Goal: Task Accomplishment & Management: Complete application form

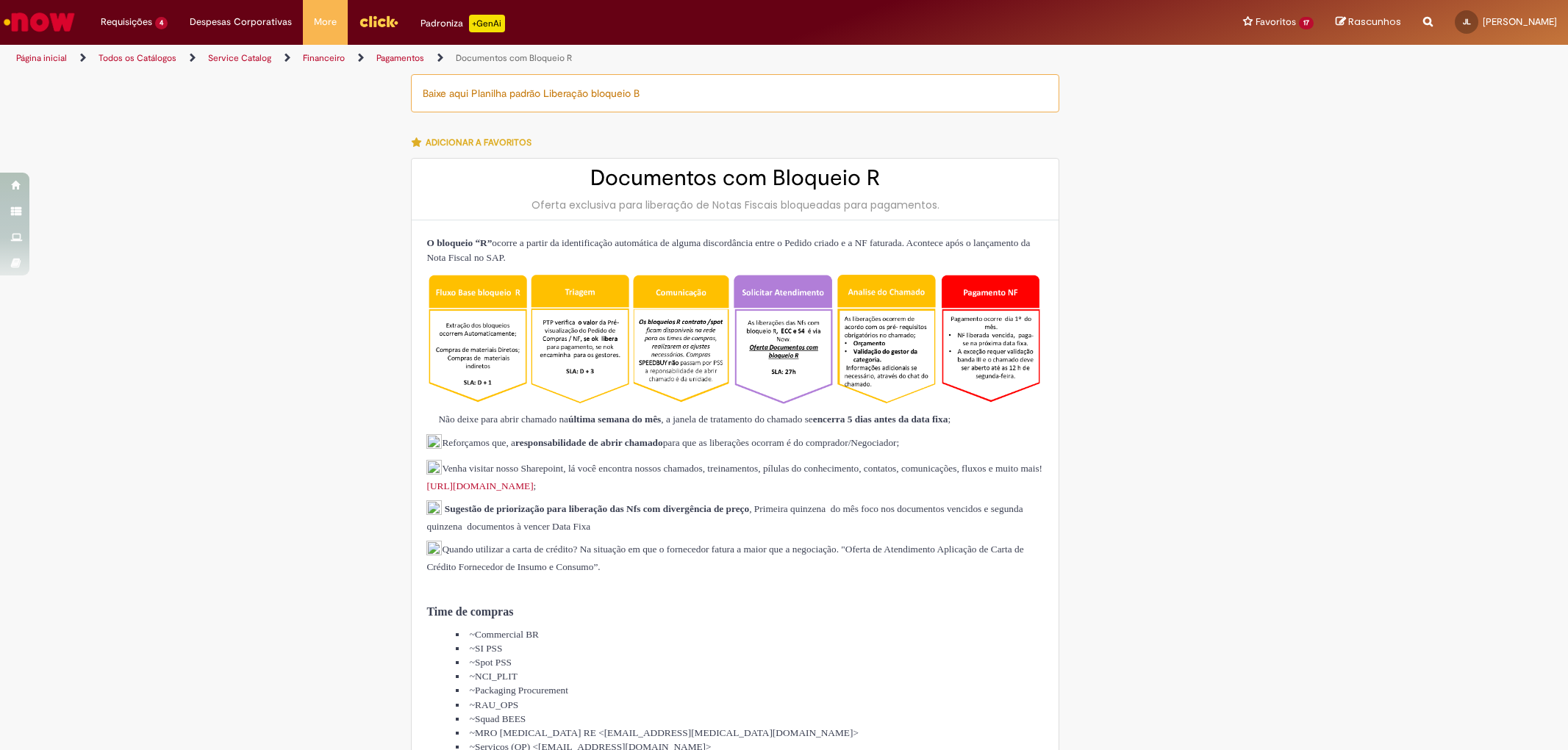
select select "**********"
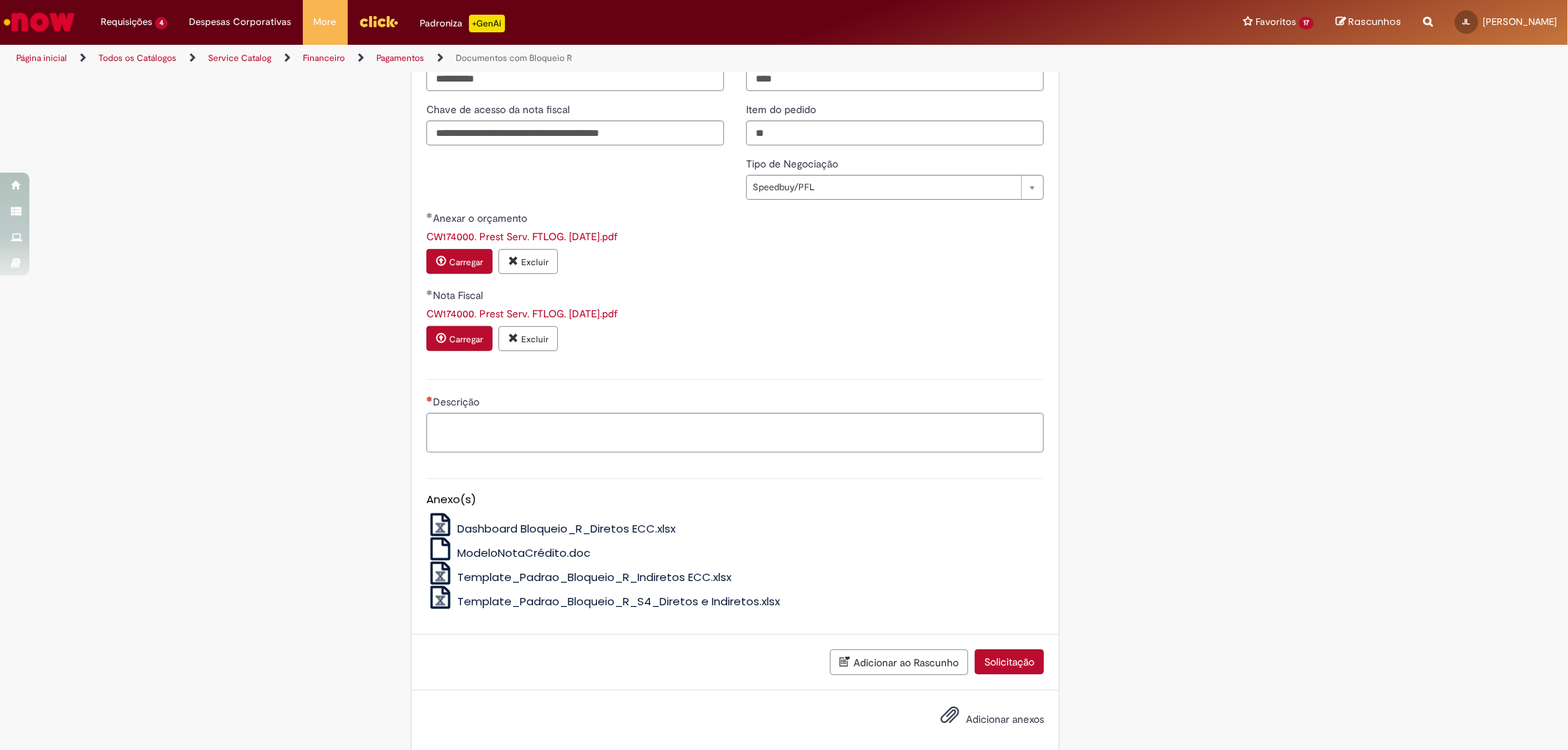
scroll to position [1211, 0]
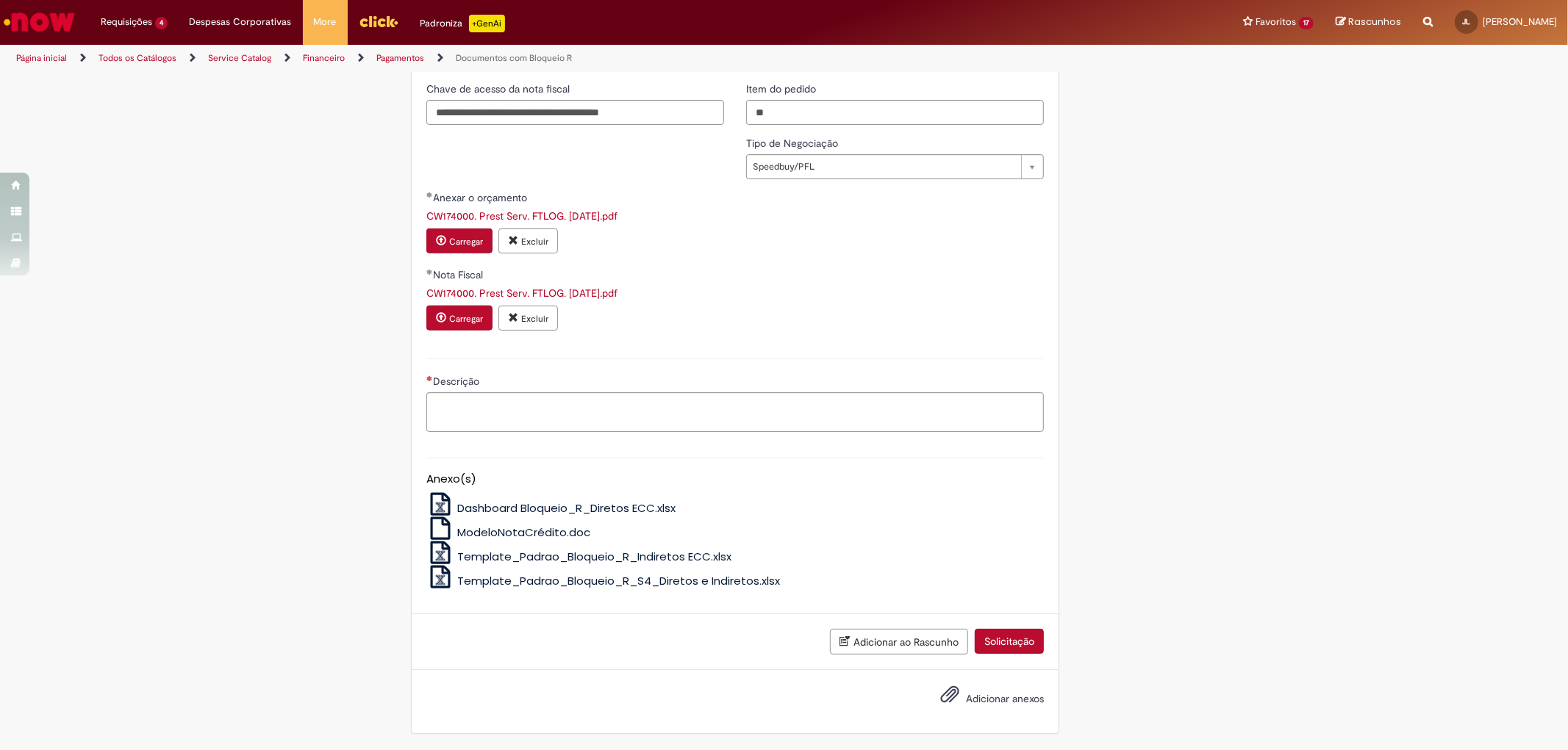
click at [998, 693] on span "Adicionar anexos" at bounding box center [1004, 699] width 78 height 14
click at [0, 0] on input "Adicionar anexos" at bounding box center [0, 0] width 0 height 0
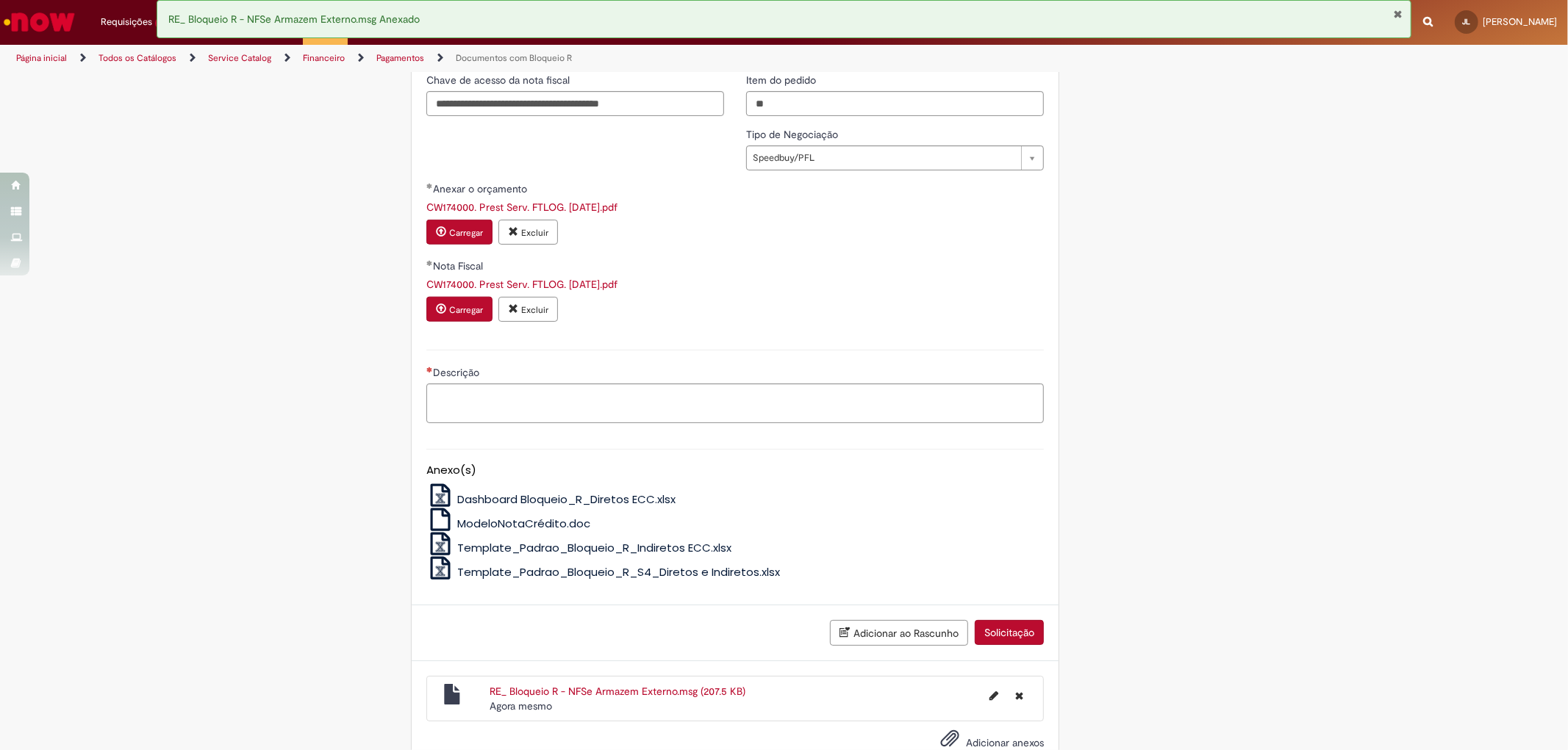
drag, startPoint x: 1169, startPoint y: 453, endPoint x: 1150, endPoint y: 476, distance: 29.8
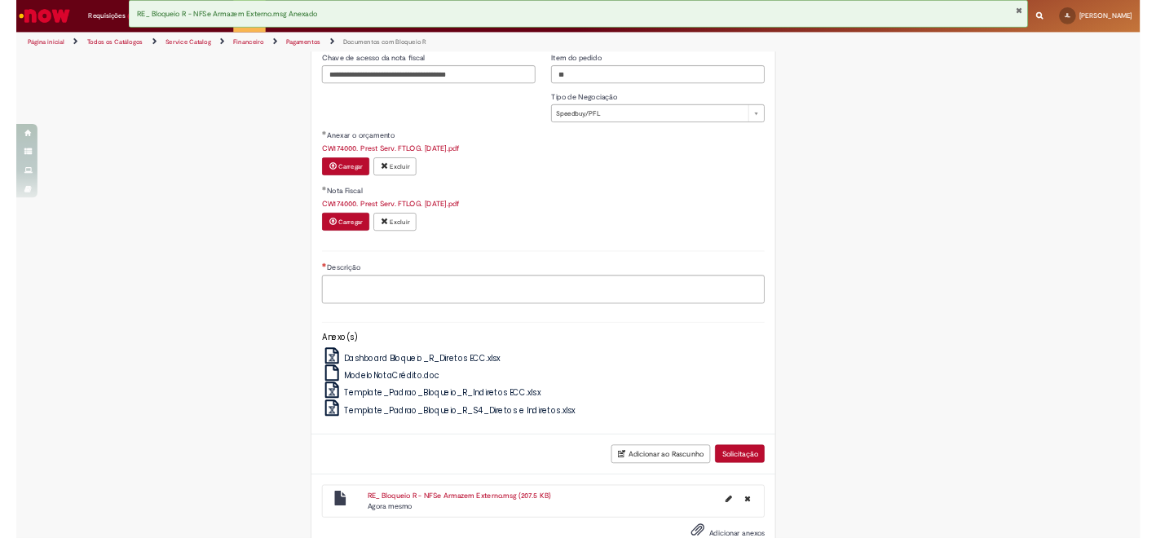
scroll to position [1403, 0]
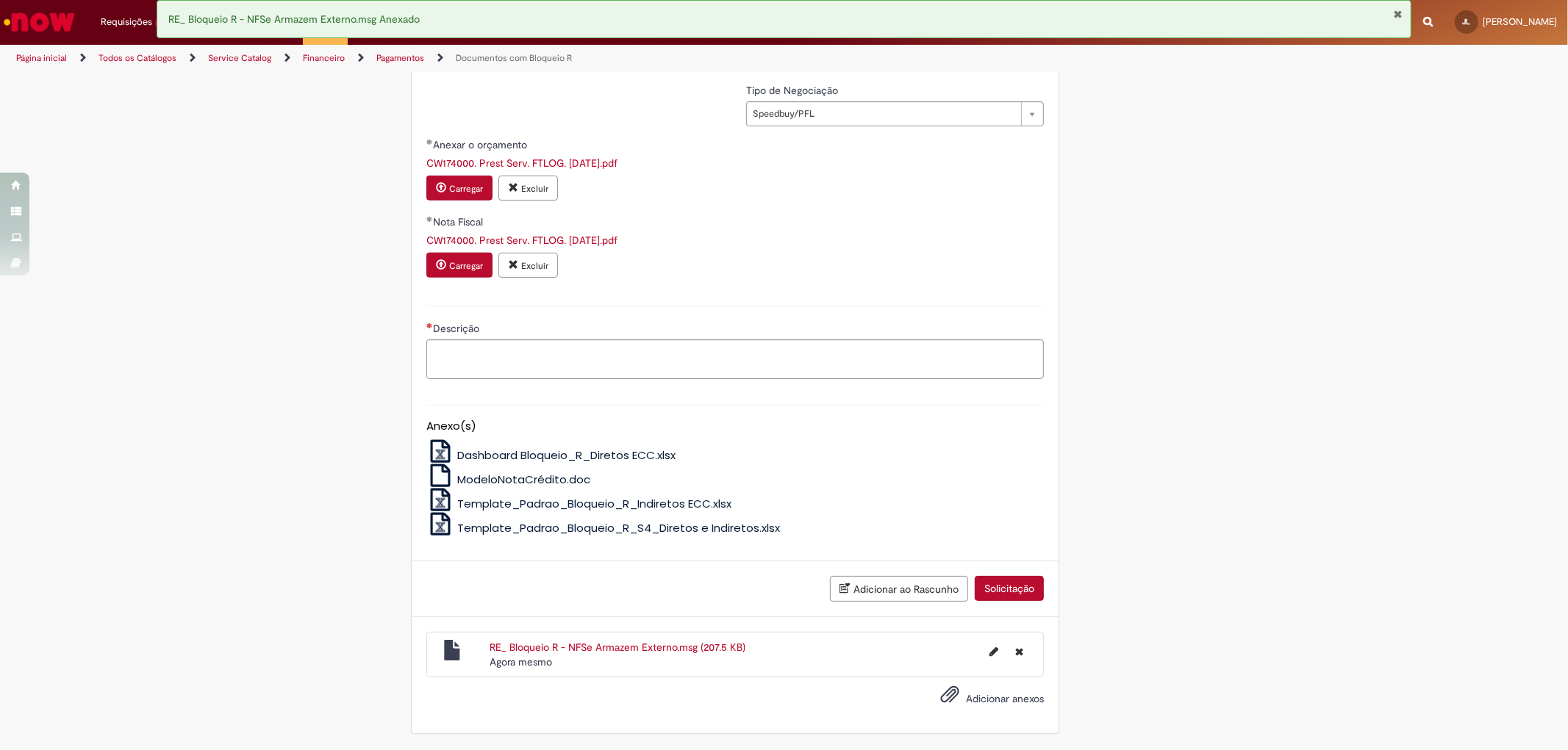
click at [529, 365] on textarea "Descrição" at bounding box center [735, 360] width 618 height 40
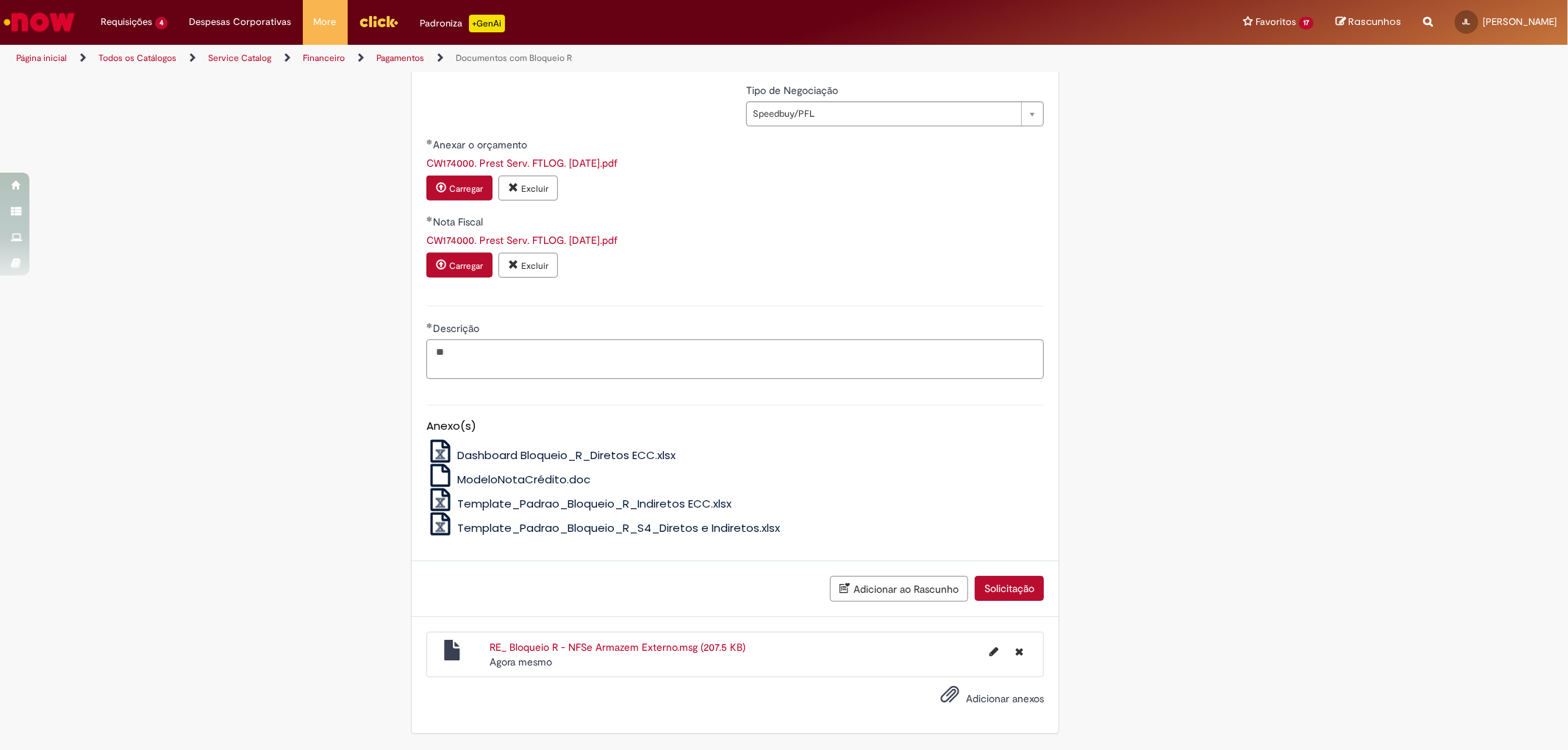
type textarea "*"
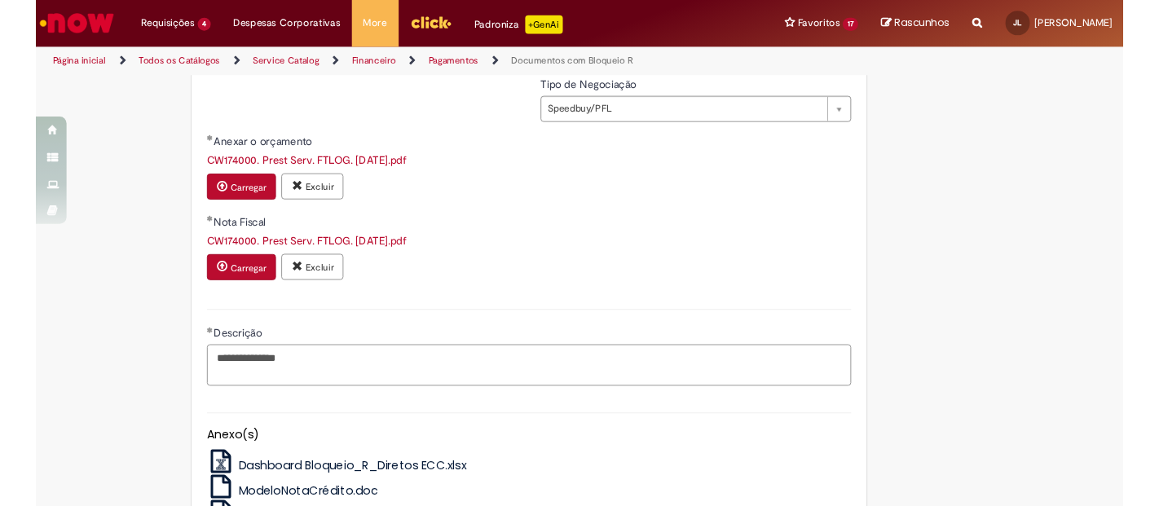
scroll to position [1382, 0]
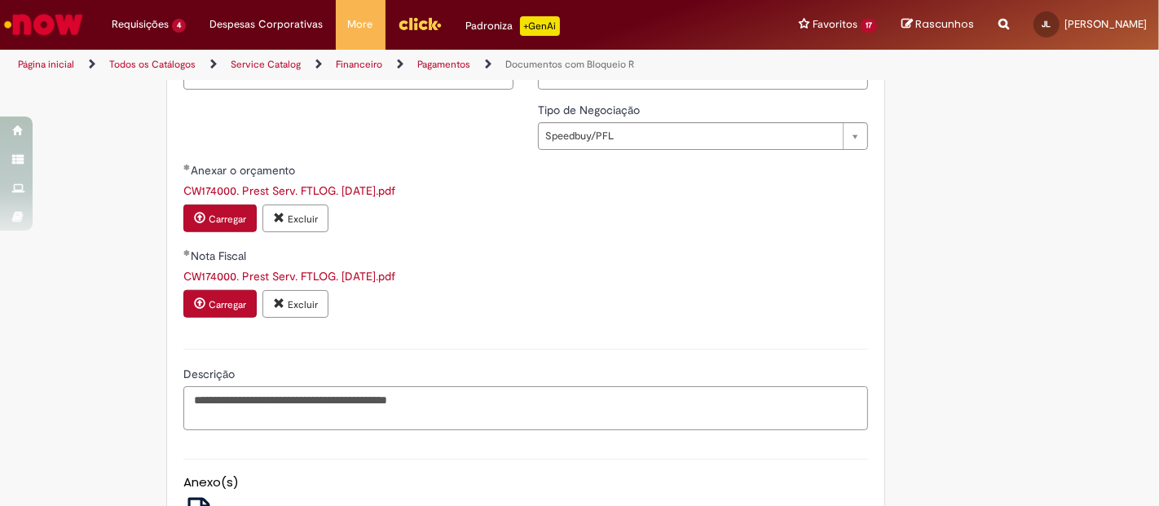
type textarea "**********"
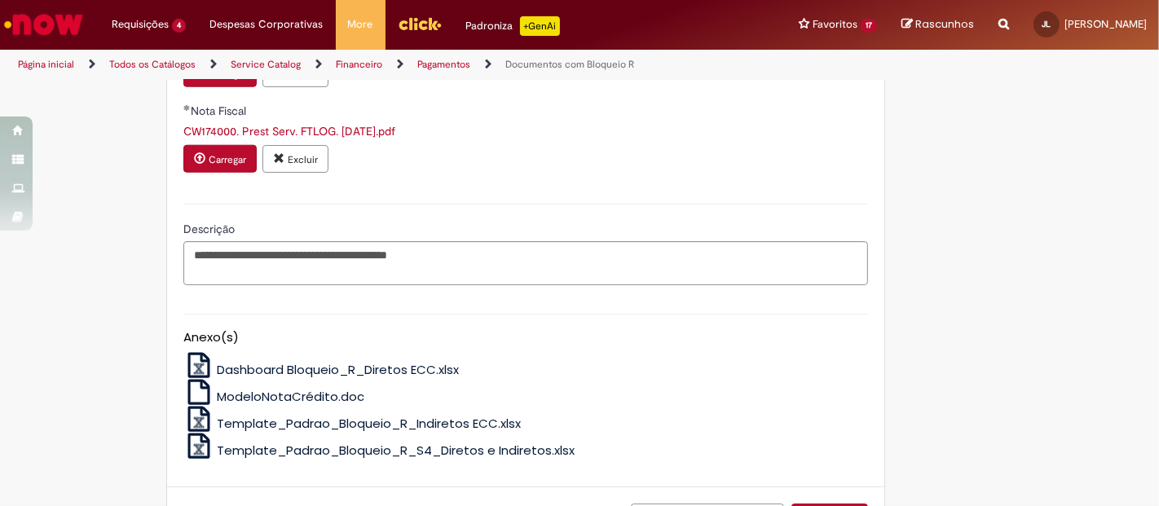
scroll to position [1544, 0]
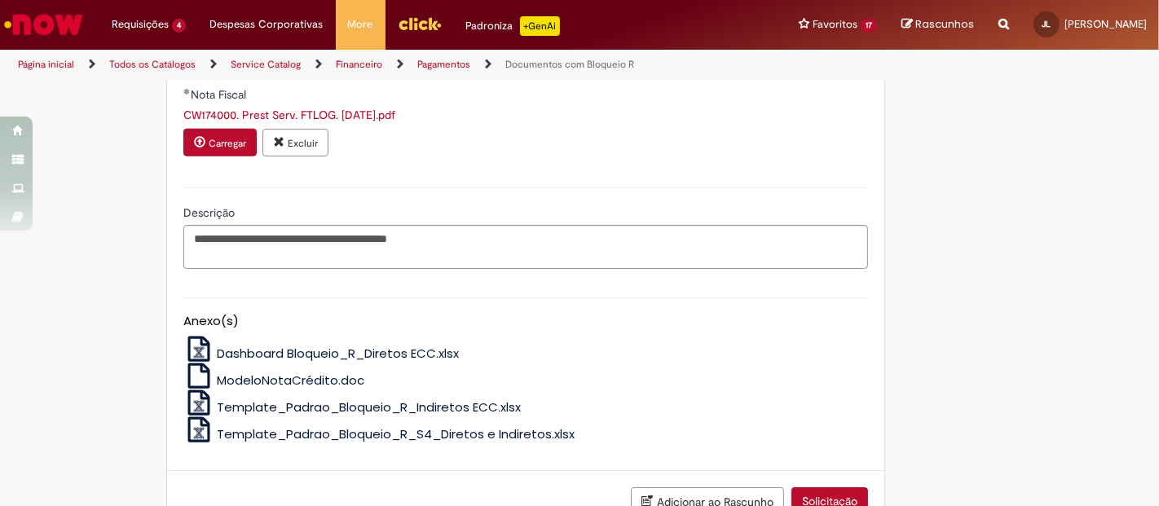
click at [843, 487] on button "Solicitação" at bounding box center [829, 501] width 77 height 28
